Goal: Complete application form: Complete application form

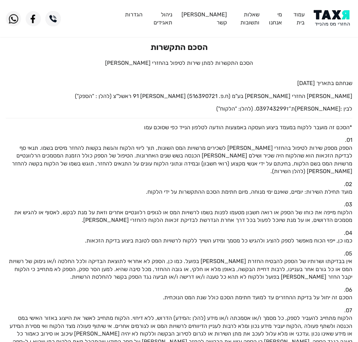
click at [333, 19] on img at bounding box center [332, 18] width 39 height 17
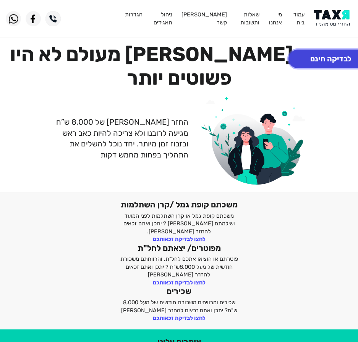
click at [329, 61] on button "לבדיקה חינם" at bounding box center [330, 59] width 84 height 19
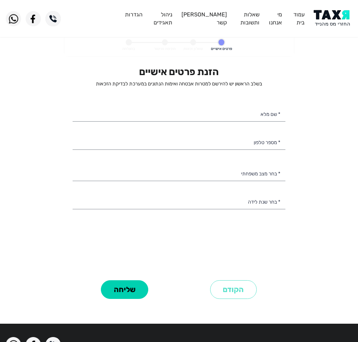
select select
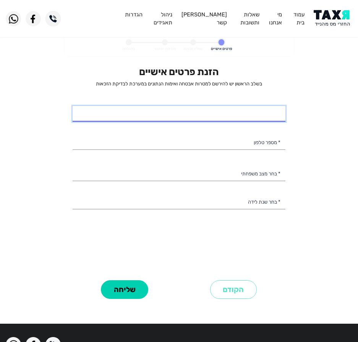
click at [186, 121] on input "* שם מלא" at bounding box center [179, 114] width 213 height 16
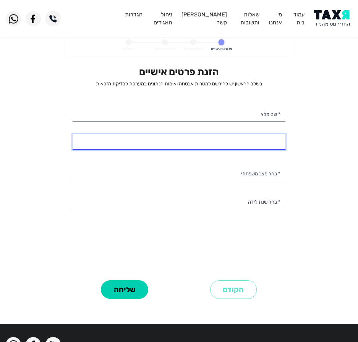
click at [233, 137] on input "* מספר טלפון" at bounding box center [179, 142] width 213 height 16
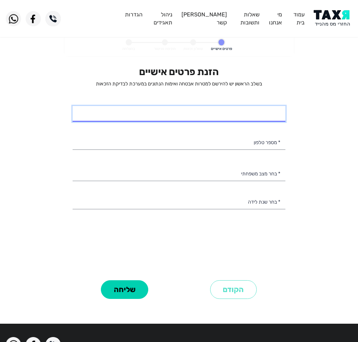
click at [231, 119] on input "* שם מלא" at bounding box center [179, 114] width 213 height 16
type input "יאמן מוחמד גאברין"
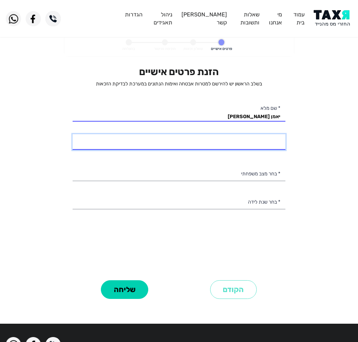
click at [151, 145] on input "* מספר טלפון" at bounding box center [179, 142] width 213 height 16
type input "052-4673066"
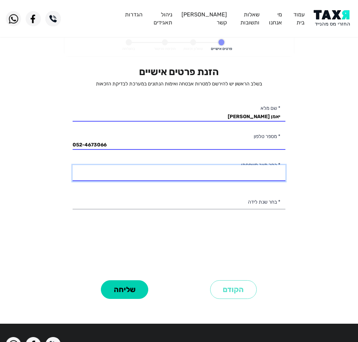
click at [197, 168] on select "רווק/ה נשוי/אה גרוש/ה אלמן/נה" at bounding box center [179, 173] width 213 height 16
select select "1: Single"
click at [73, 165] on select "רווק/ה נשוי/אה גרוש/ה אלמן/נה" at bounding box center [179, 173] width 213 height 16
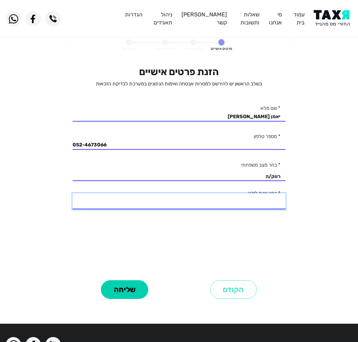
drag, startPoint x: 243, startPoint y: 194, endPoint x: 239, endPoint y: 200, distance: 7.7
click at [243, 194] on select "2003 2002 2001 2000 1999 1998 1997 1996 1995 1994 1993 1992 1991 1990 1989 1988…" at bounding box center [179, 202] width 213 height 16
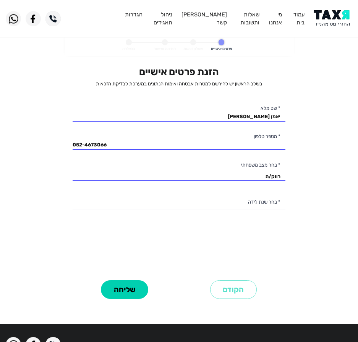
click at [182, 210] on div "הזנת פרטים אישיים בשלב הראשון יש להירשם למטרות אבטחה ואימות הנתונים במערכת לבדי…" at bounding box center [179, 172] width 213 height 212
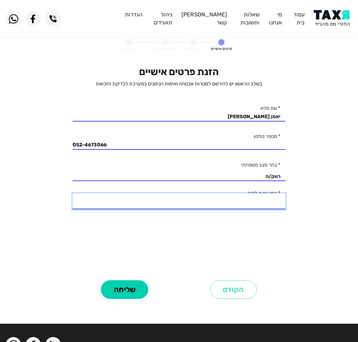
click at [210, 203] on select "2003 2002 2001 2000 1999 1998 1997 1996 1995 1994 1993 1992 1991 1990 1989 1988…" at bounding box center [179, 202] width 213 height 16
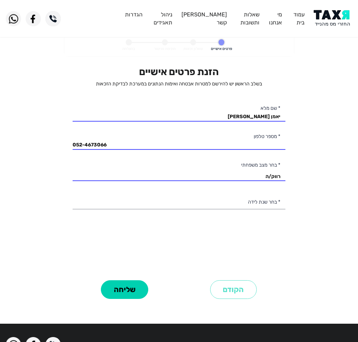
click at [65, 241] on form "פרטים אישיים שאלון זכאות חתימה ואישור בהצלחה הזנת פרטים אישיים בשלב הראשון יש ל…" at bounding box center [179, 177] width 229 height 284
